Goal: Transaction & Acquisition: Purchase product/service

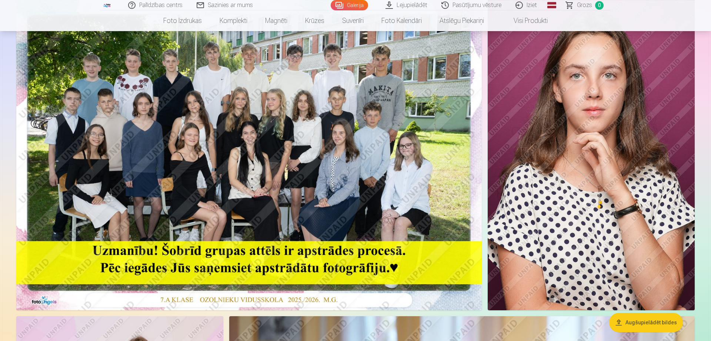
scroll to position [27, 0]
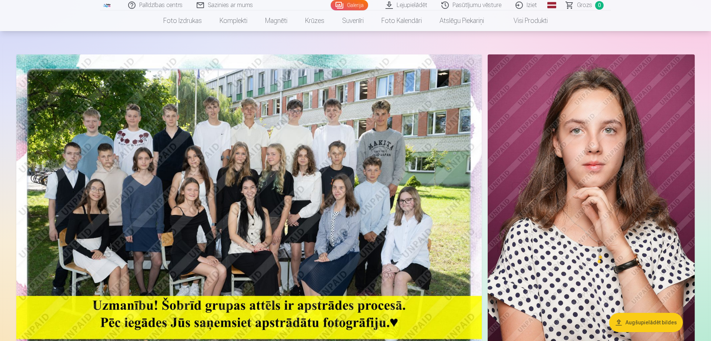
click at [359, 159] on img at bounding box center [249, 209] width 466 height 311
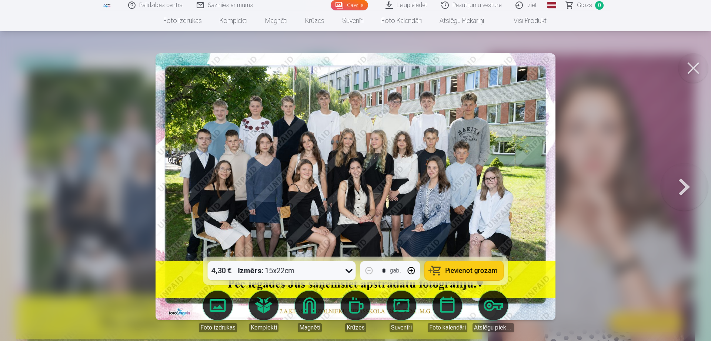
click at [687, 67] on button at bounding box center [694, 68] width 30 height 30
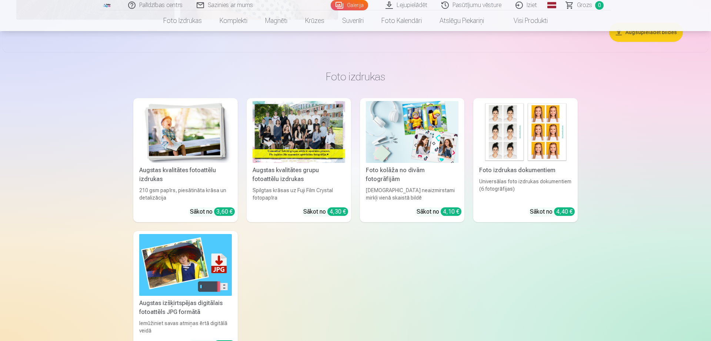
scroll to position [2796, 0]
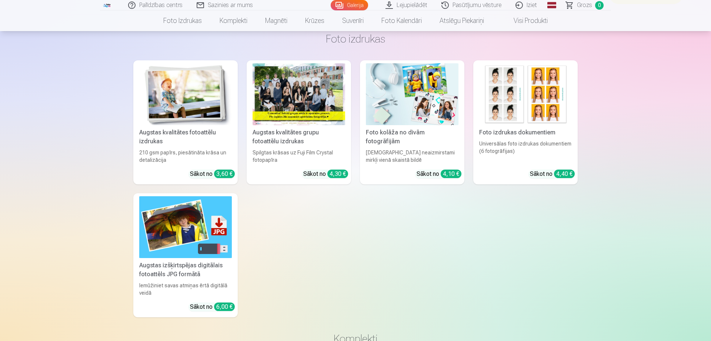
click at [176, 131] on div "Augstas kvalitātes fotoattēlu izdrukas" at bounding box center [185, 137] width 99 height 18
